Goal: Task Accomplishment & Management: Use online tool/utility

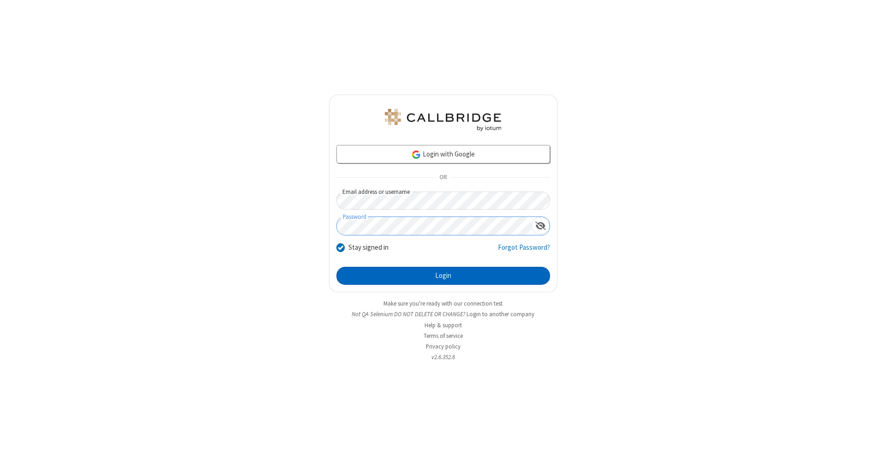
click at [443, 276] on button "Login" at bounding box center [443, 276] width 214 height 18
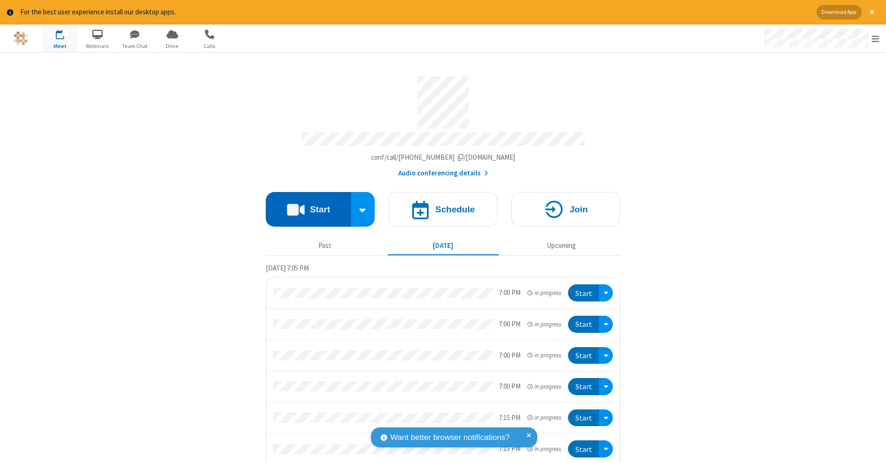
click at [304, 204] on button "Start" at bounding box center [308, 209] width 85 height 35
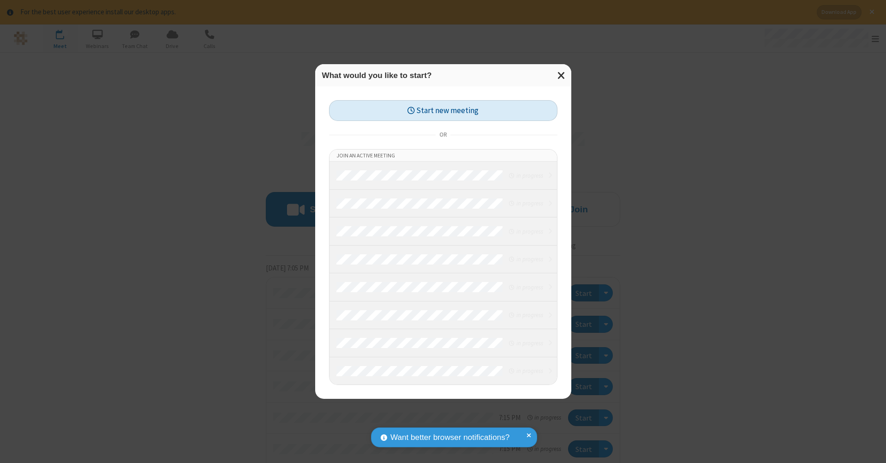
click at [443, 110] on button "Start new meeting" at bounding box center [443, 110] width 228 height 21
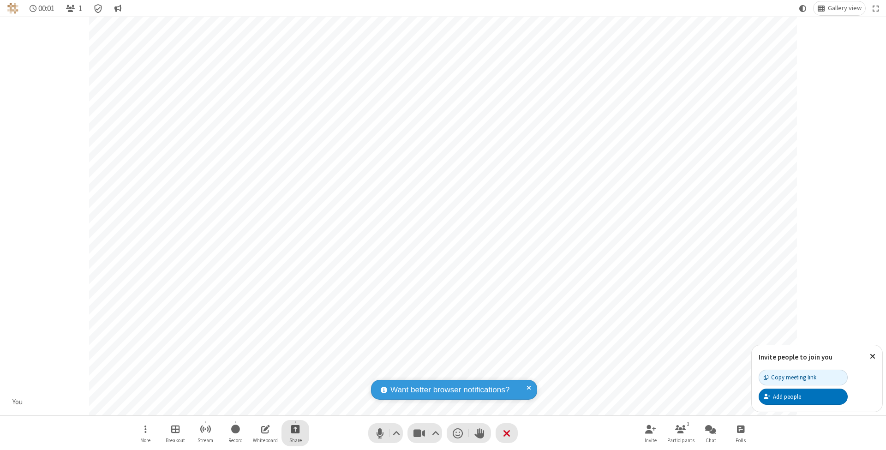
click at [295, 429] on span "Start sharing" at bounding box center [295, 429] width 9 height 12
click at [258, 407] on span "Share my screen" at bounding box center [258, 408] width 11 height 8
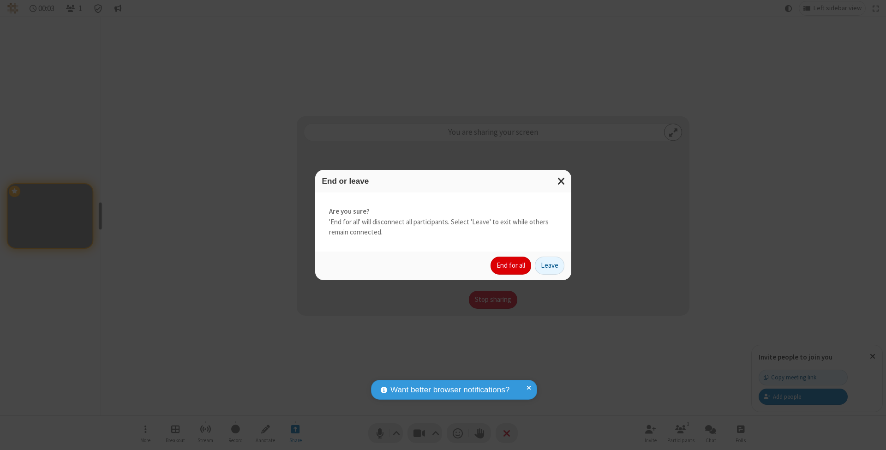
click at [511, 265] on button "End for all" at bounding box center [510, 265] width 41 height 18
